Goal: Task Accomplishment & Management: Manage account settings

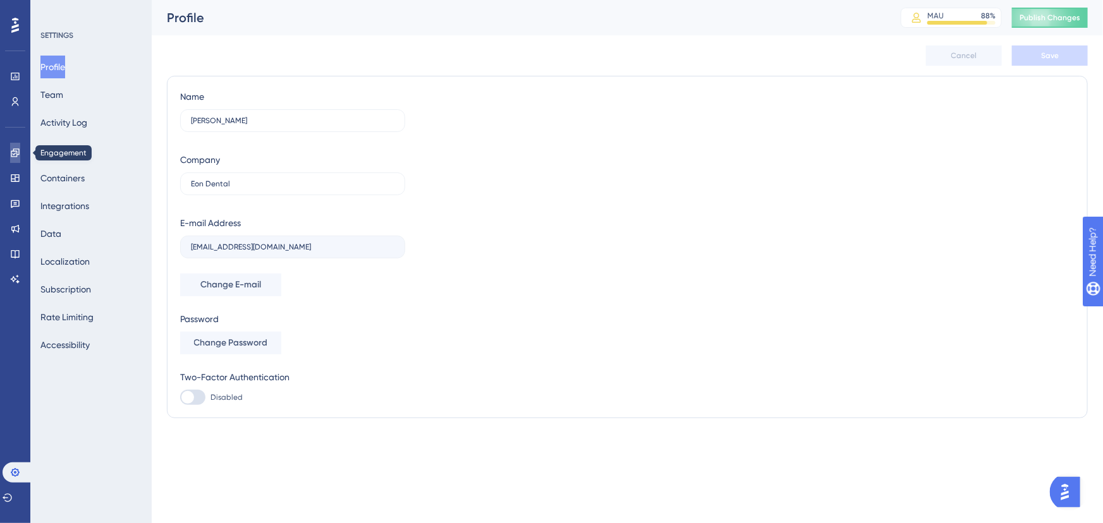
click at [10, 146] on link at bounding box center [15, 153] width 10 height 20
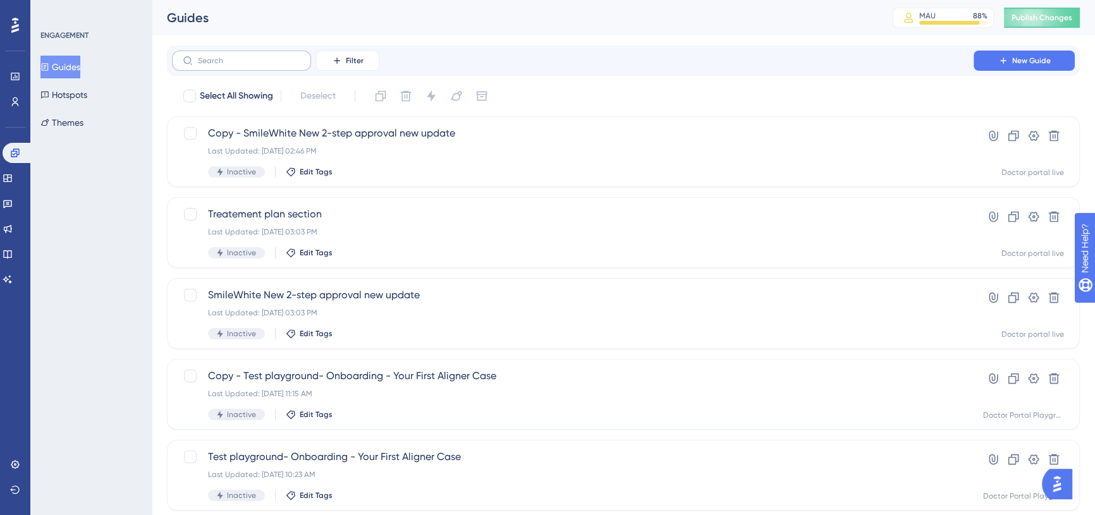
click at [267, 68] on label at bounding box center [241, 61] width 139 height 20
click at [267, 65] on input "text" at bounding box center [249, 60] width 102 height 9
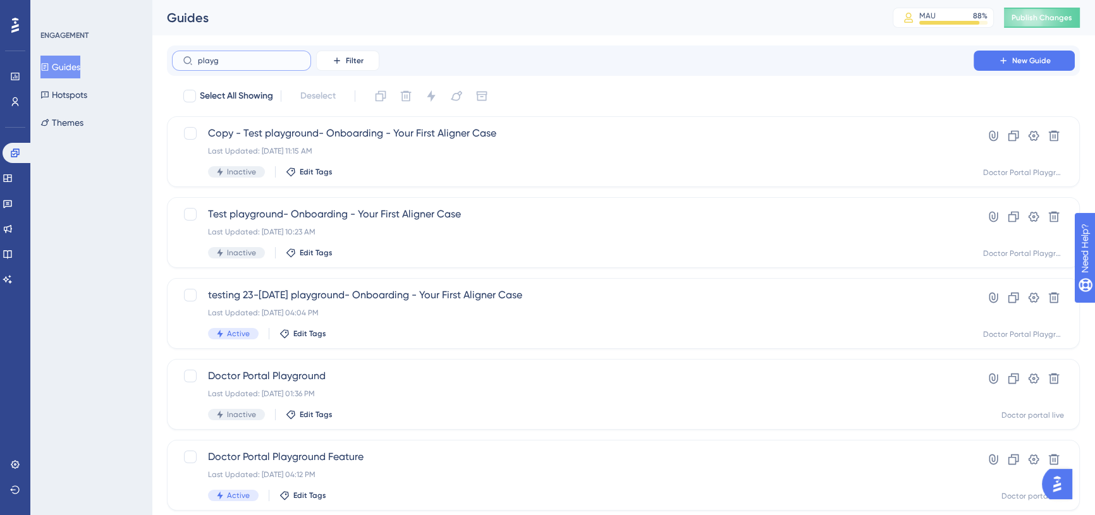
type input "playg"
click at [275, 65] on label "playg" at bounding box center [241, 61] width 139 height 20
click at [275, 65] on input "playg" at bounding box center [249, 60] width 102 height 9
click at [409, 140] on span "Copy - Test playground- Onboarding - Your First Aligner Case" at bounding box center [572, 133] width 729 height 15
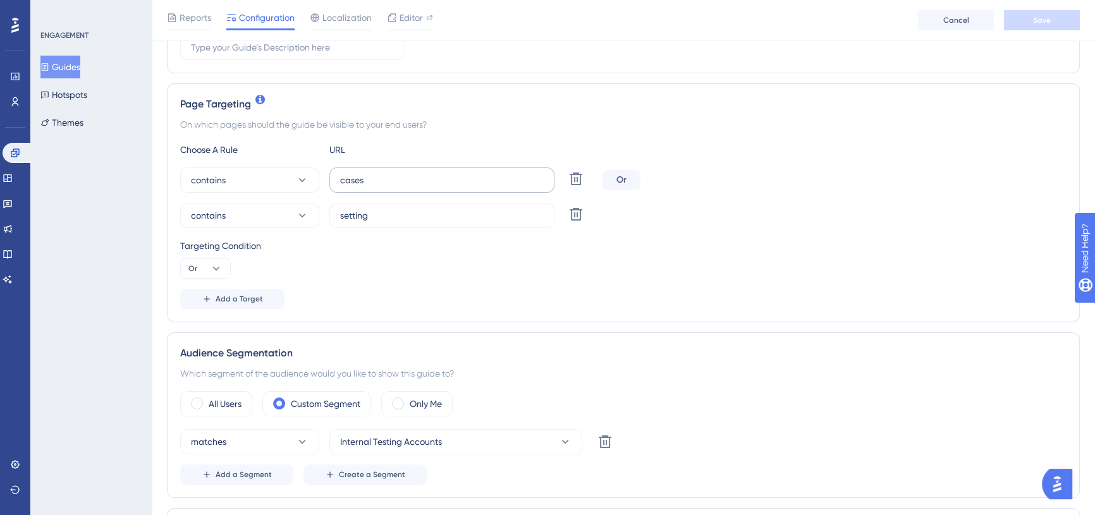
scroll to position [287, 0]
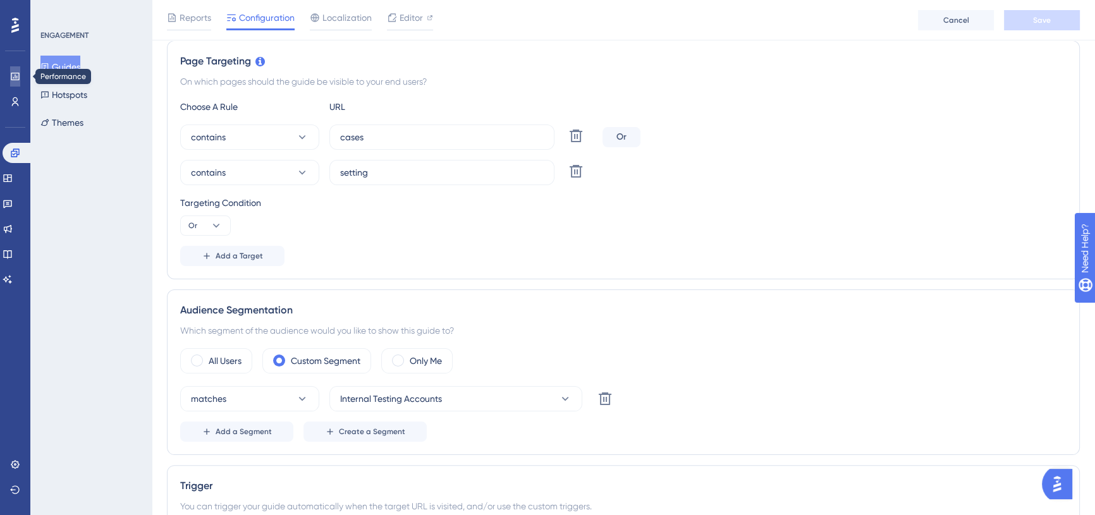
click at [13, 74] on icon at bounding box center [15, 76] width 10 height 10
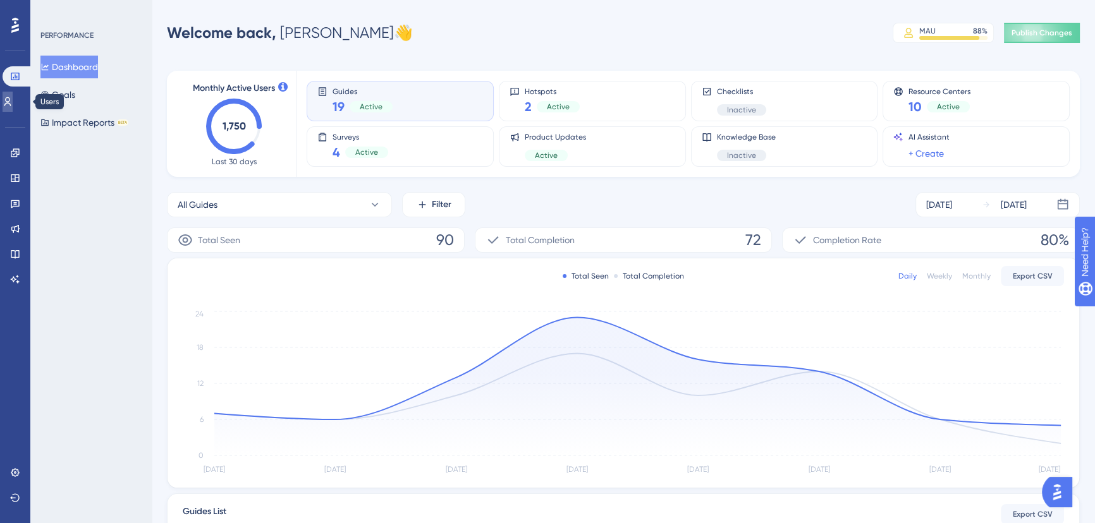
click at [11, 102] on icon at bounding box center [7, 101] width 7 height 9
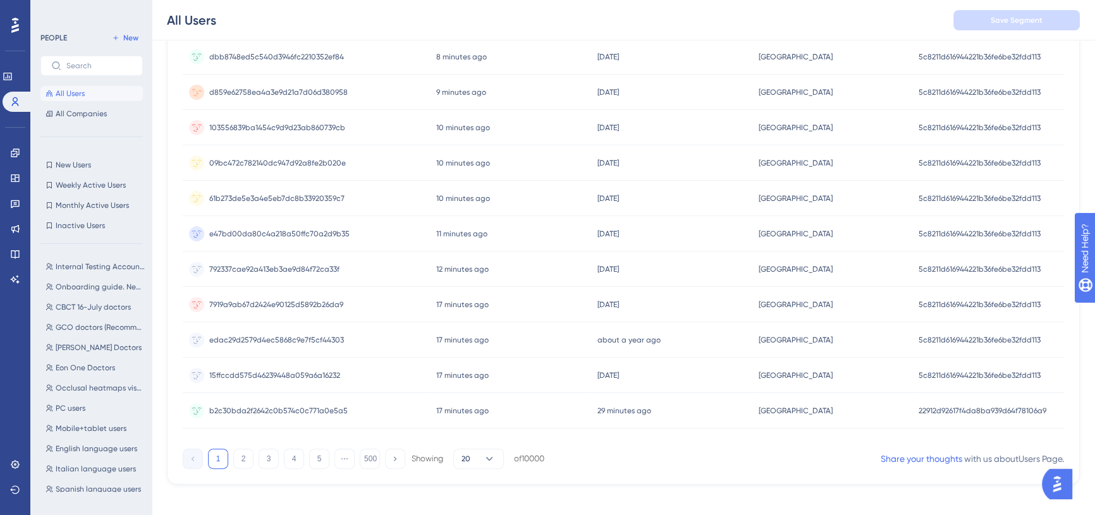
scroll to position [501, 0]
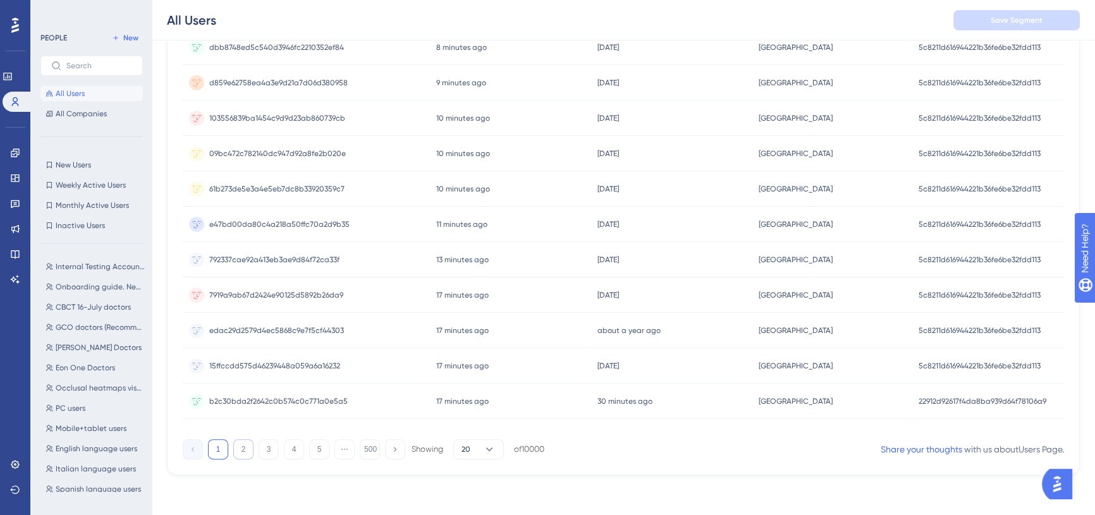
click at [253, 449] on button "2" at bounding box center [243, 449] width 20 height 20
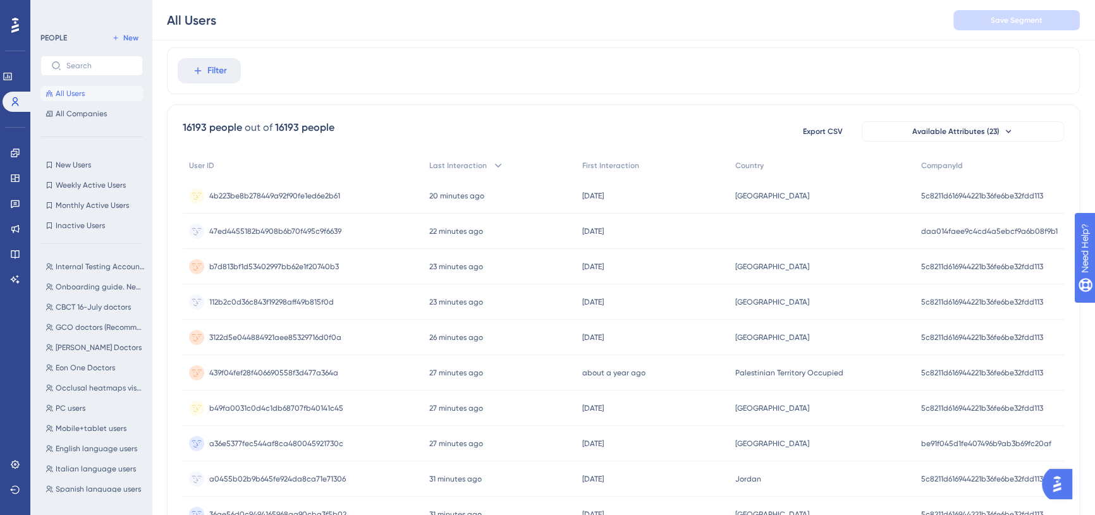
scroll to position [0, 0]
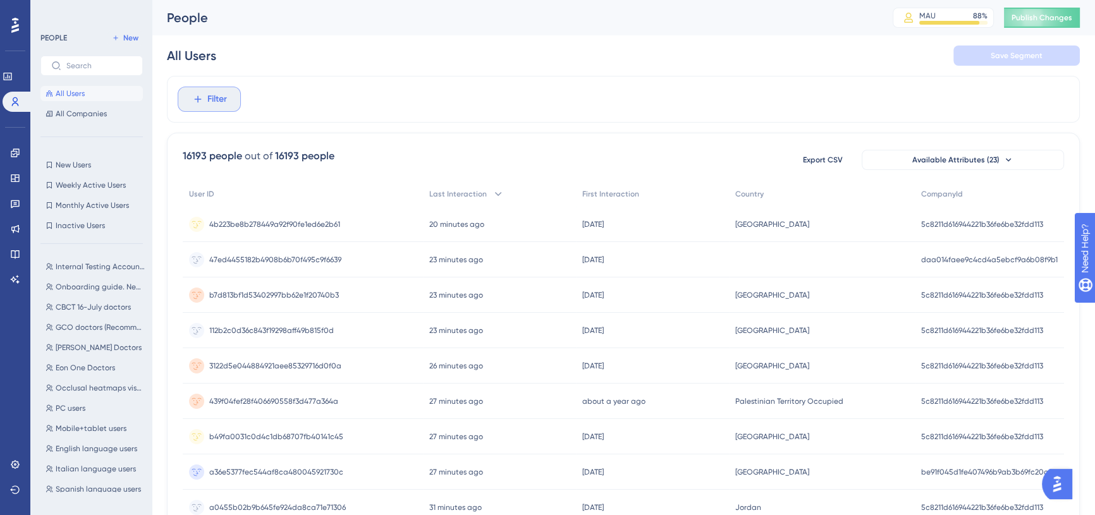
click at [199, 95] on icon at bounding box center [197, 99] width 11 height 11
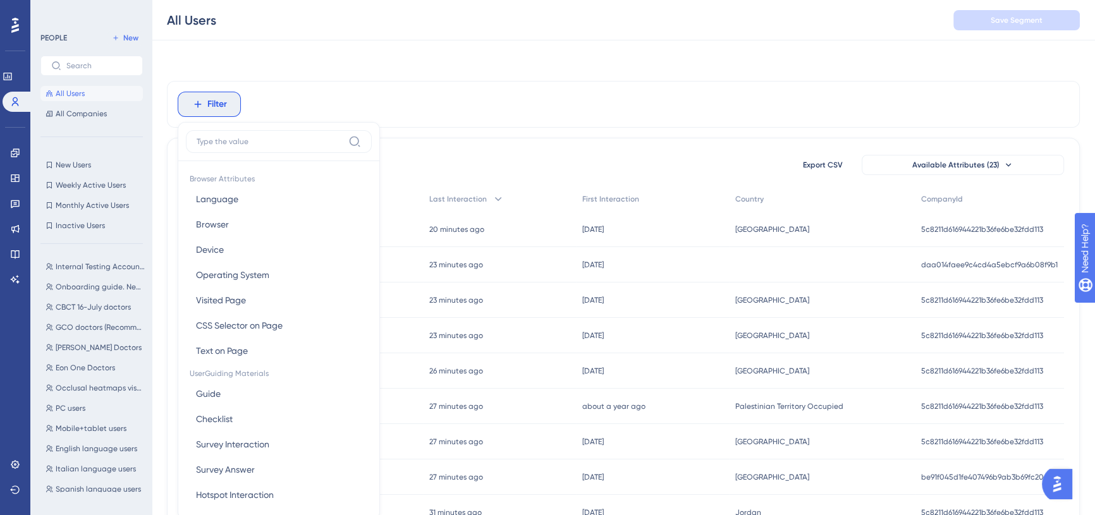
scroll to position [52, 0]
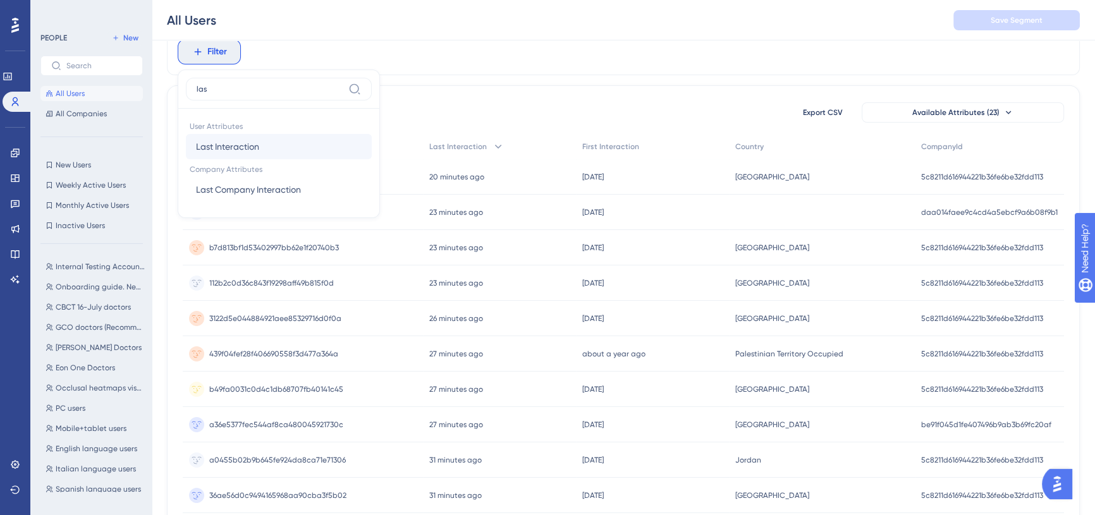
type input "las"
click at [286, 135] on button "Last Interaction Last Interaction" at bounding box center [279, 146] width 186 height 25
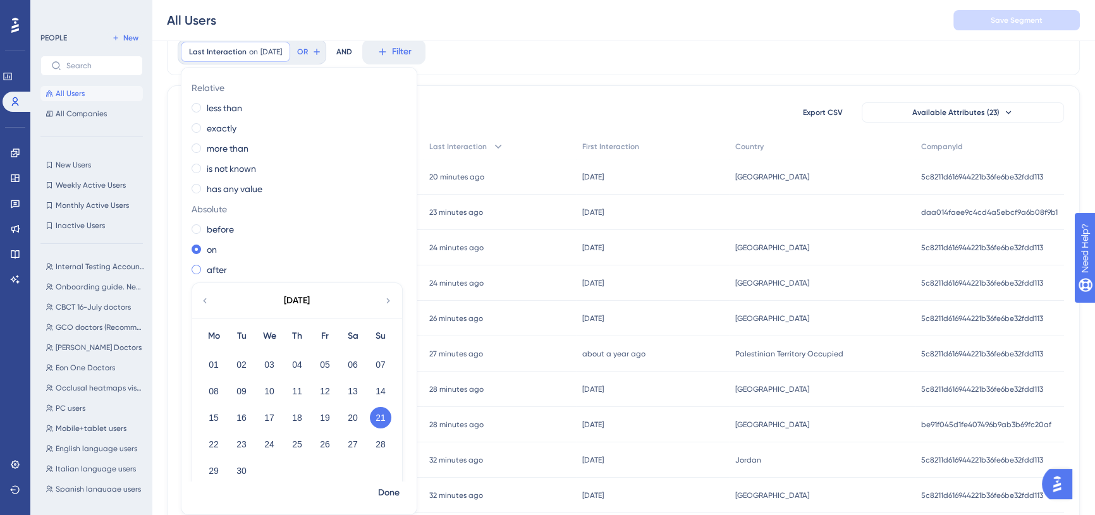
click at [199, 269] on span at bounding box center [196, 269] width 9 height 9
click at [205, 267] on input "radio" at bounding box center [205, 267] width 0 height 0
click at [217, 367] on button "01" at bounding box center [213, 364] width 21 height 21
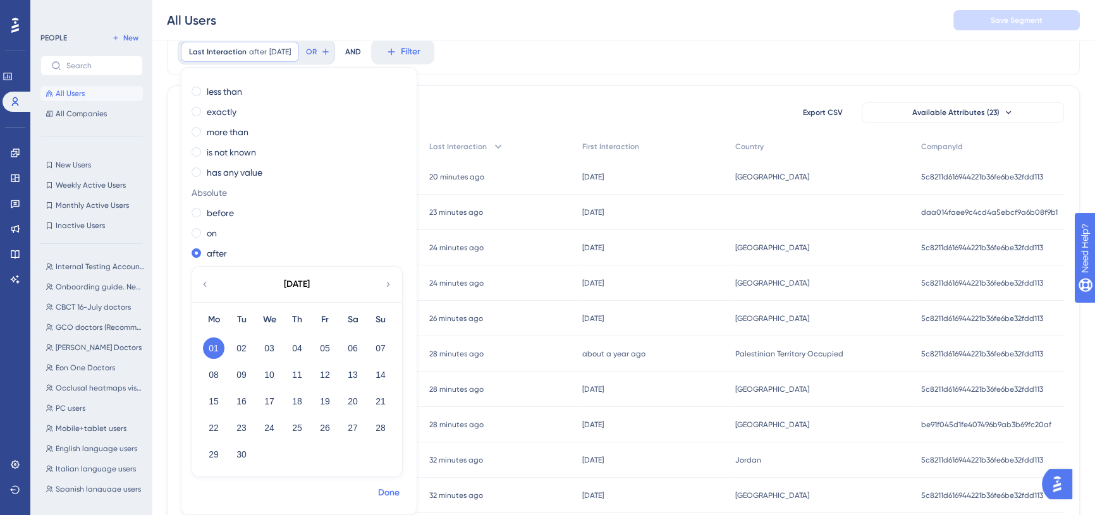
click at [392, 490] on span "Done" at bounding box center [388, 492] width 21 height 15
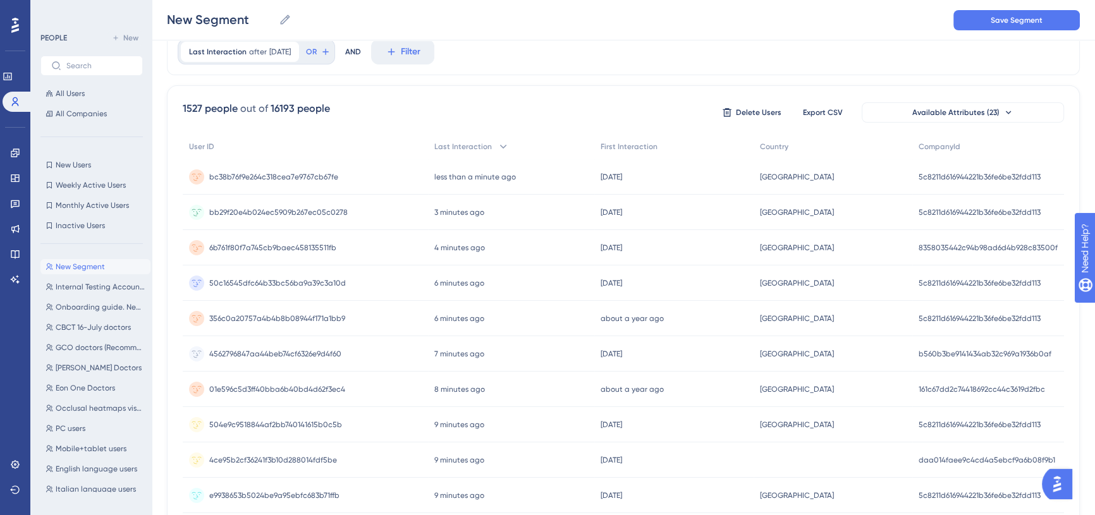
scroll to position [0, 0]
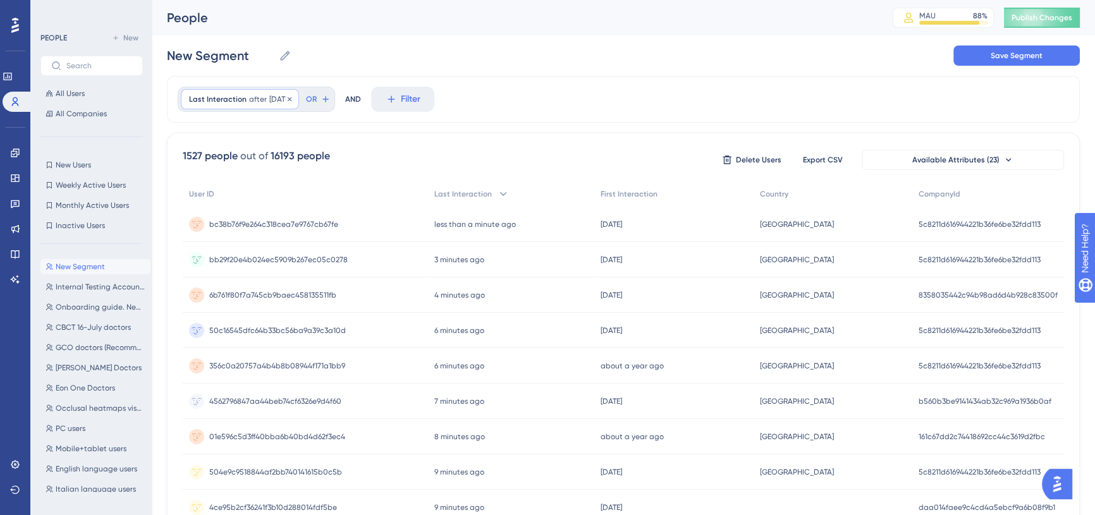
click at [276, 95] on span "[DATE]" at bounding box center [279, 99] width 21 height 10
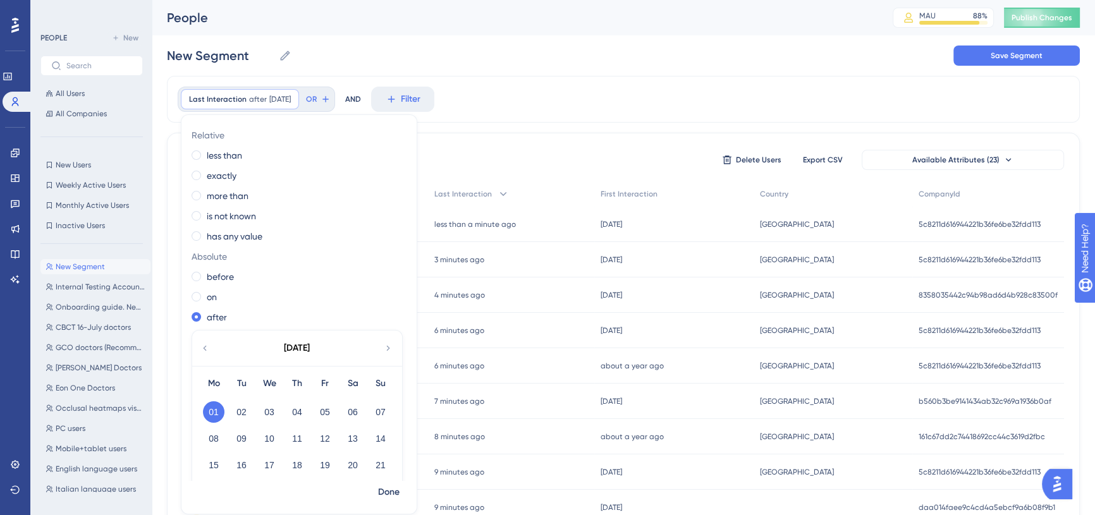
click at [205, 345] on icon at bounding box center [205, 348] width 10 height 11
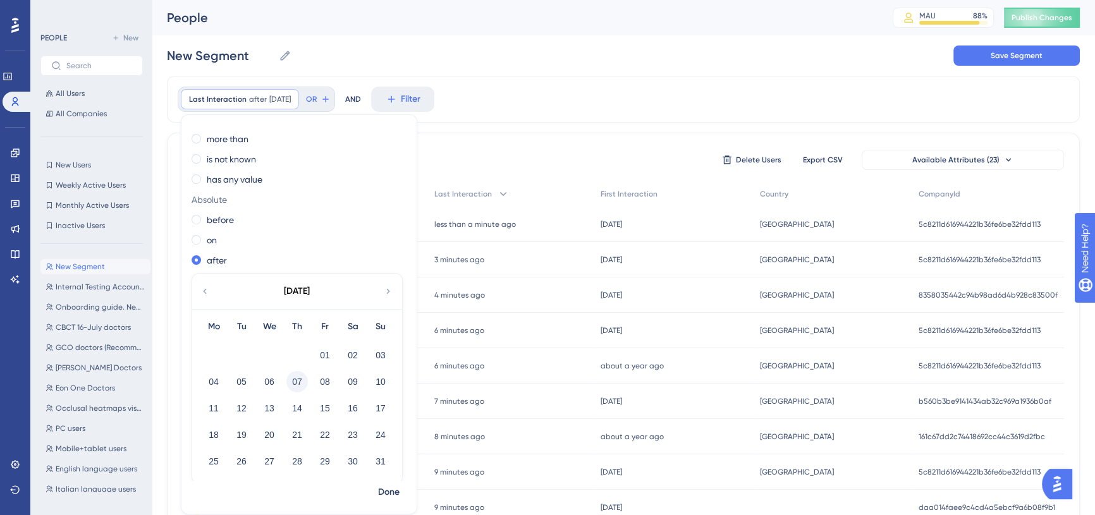
scroll to position [64, 0]
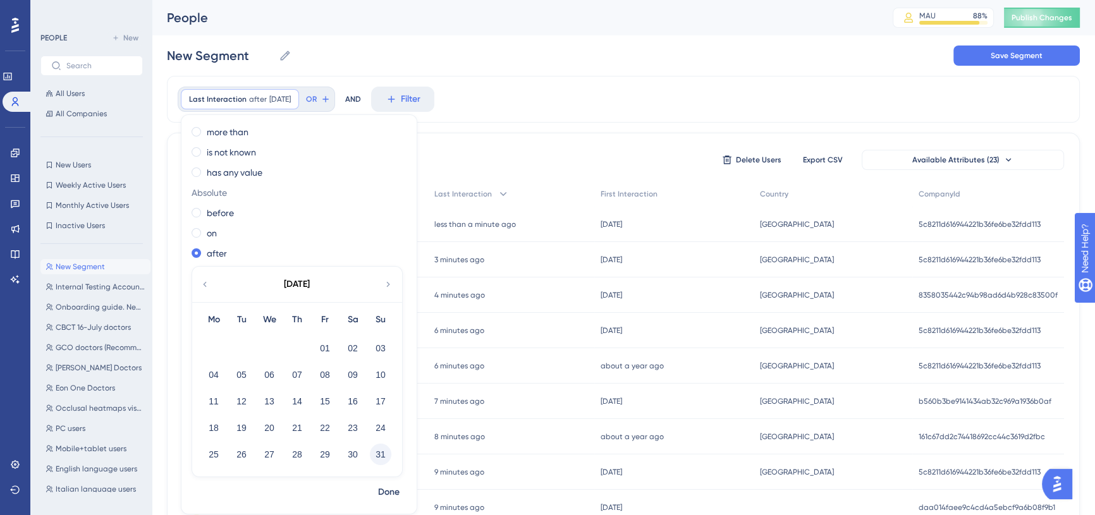
click at [380, 449] on button "31" at bounding box center [380, 454] width 21 height 21
click at [387, 487] on span "Done" at bounding box center [388, 492] width 21 height 15
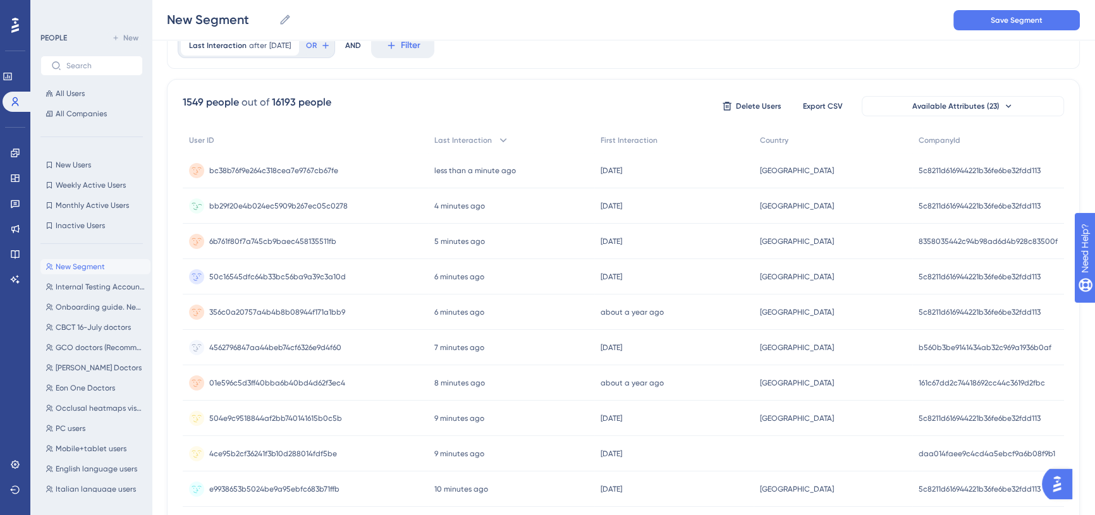
scroll to position [57, 0]
click at [772, 137] on span "Country" at bounding box center [774, 142] width 28 height 10
click at [649, 144] on span "First Interaction" at bounding box center [628, 142] width 57 height 10
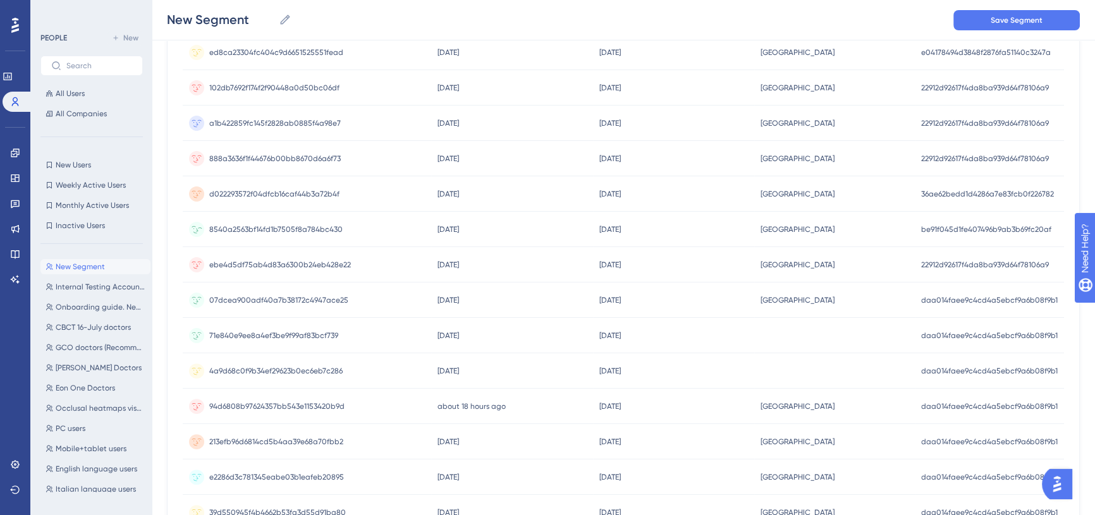
scroll to position [501, 0]
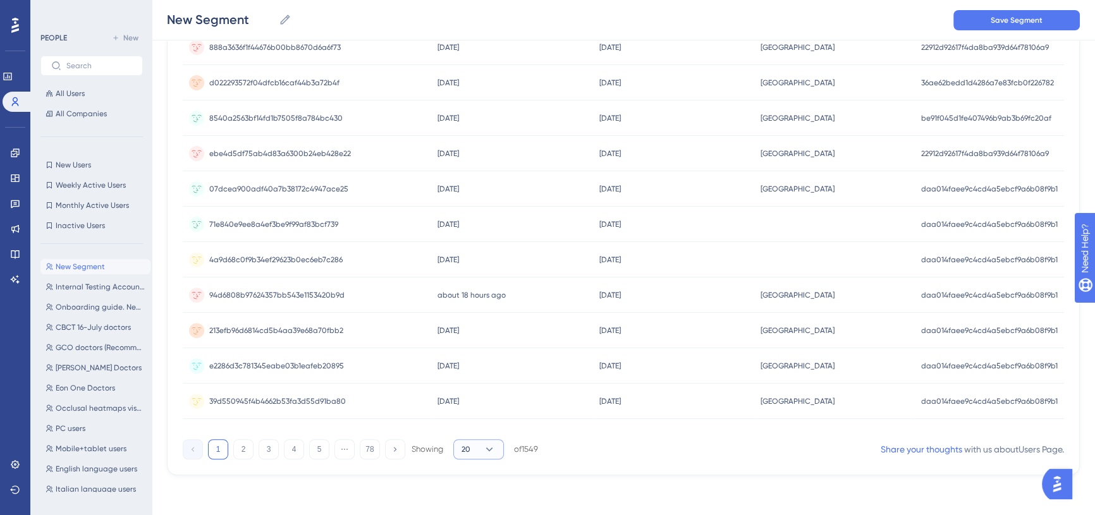
click at [469, 445] on span "20" at bounding box center [465, 449] width 9 height 10
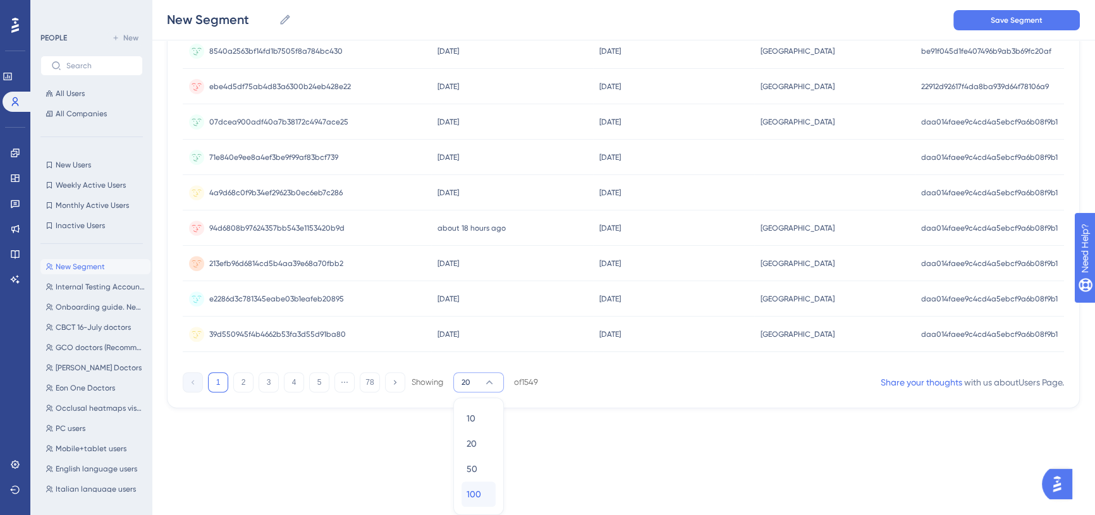
click at [478, 483] on div "100 100" at bounding box center [478, 494] width 24 height 25
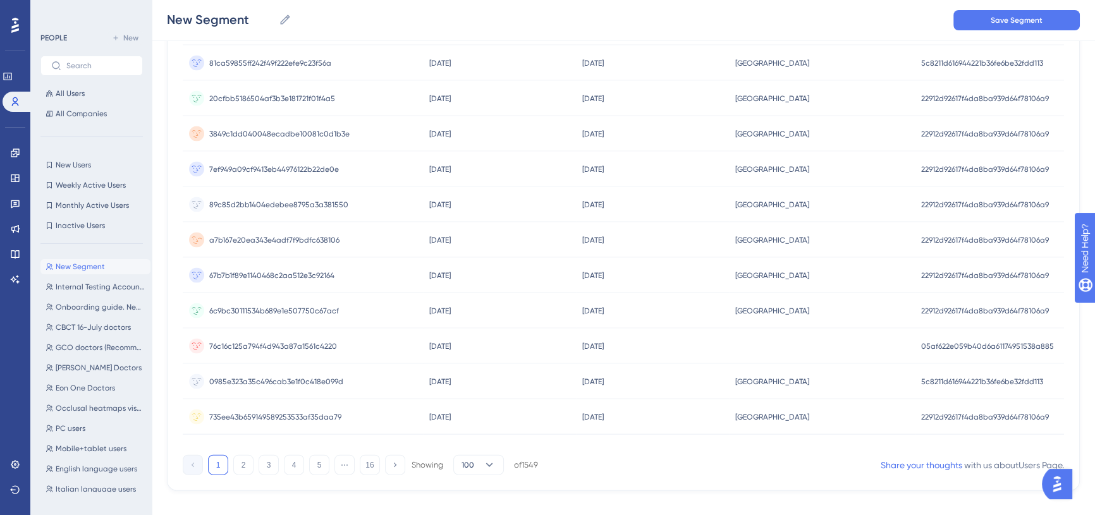
scroll to position [3332, 0]
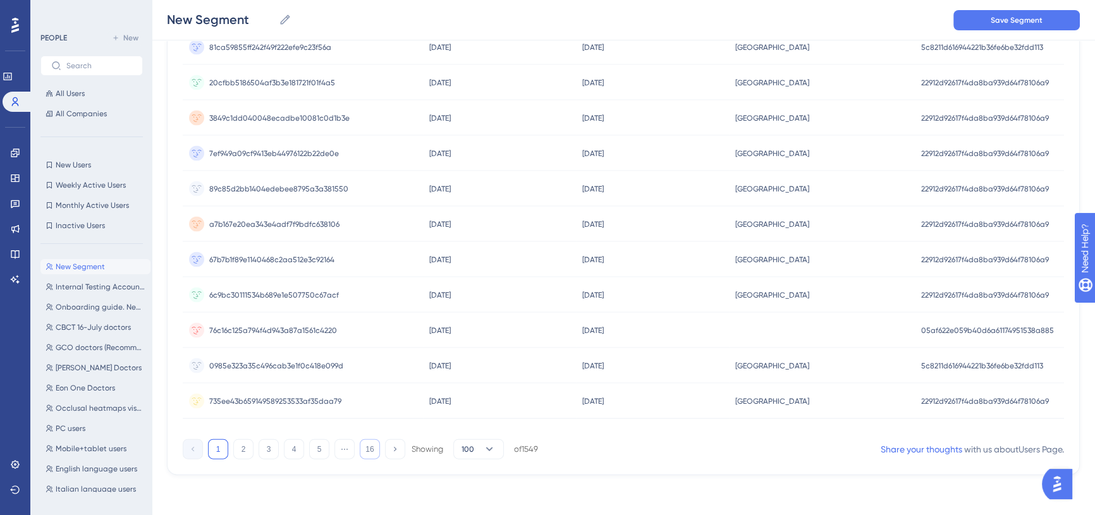
click at [376, 450] on button "16" at bounding box center [370, 449] width 20 height 20
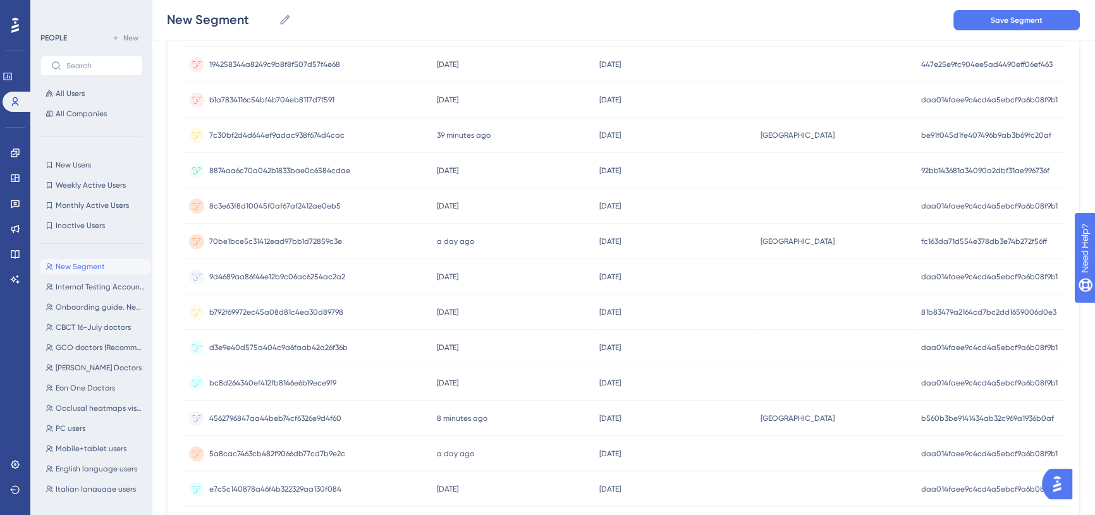
scroll to position [1297, 0]
click at [281, 317] on div "b792f69972ec45a08d81c4ea30d89798 b792f69972ec45a08d81c4ea30d89798" at bounding box center [276, 312] width 134 height 35
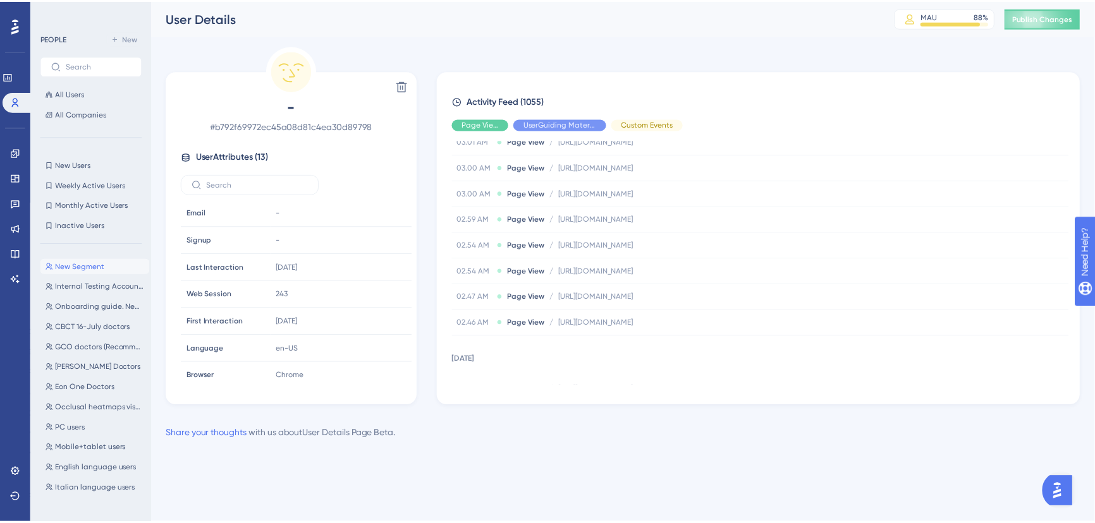
scroll to position [3544, 0]
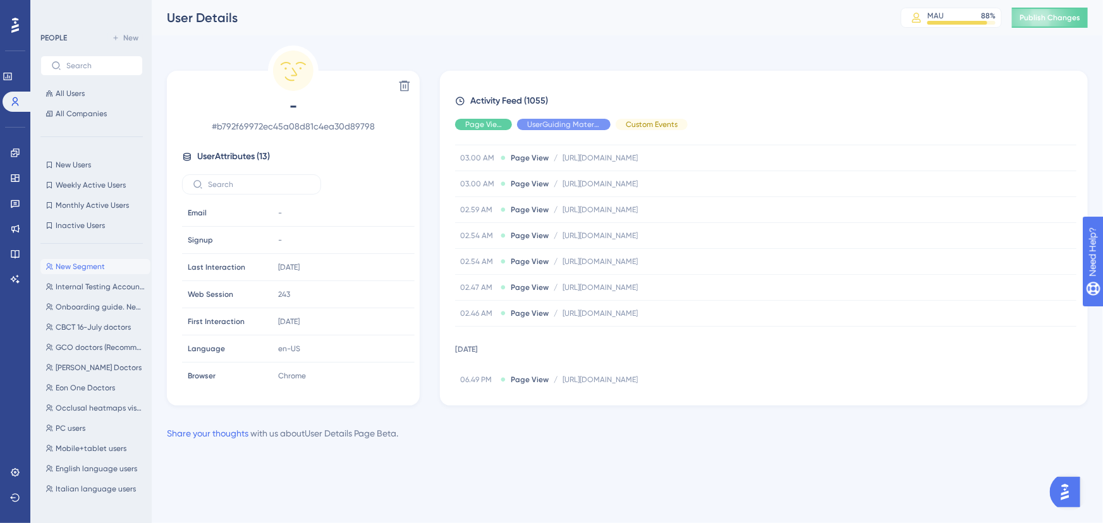
click at [21, 25] on div at bounding box center [15, 25] width 20 height 20
